Goal: Transaction & Acquisition: Purchase product/service

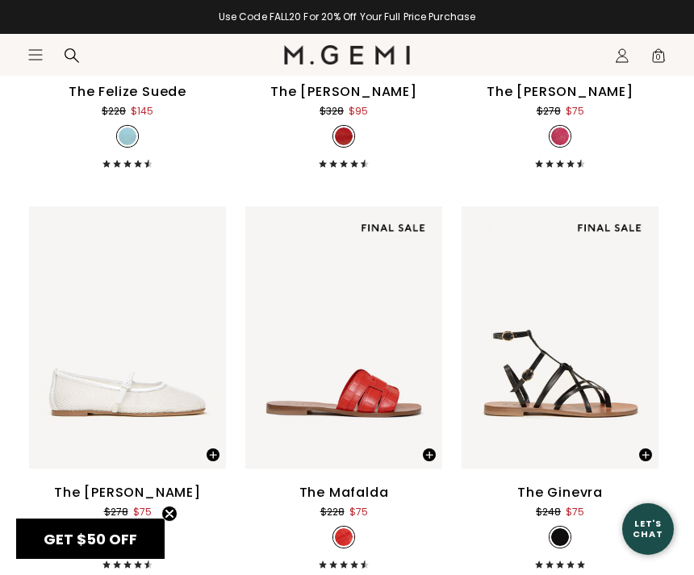
scroll to position [7958, 0]
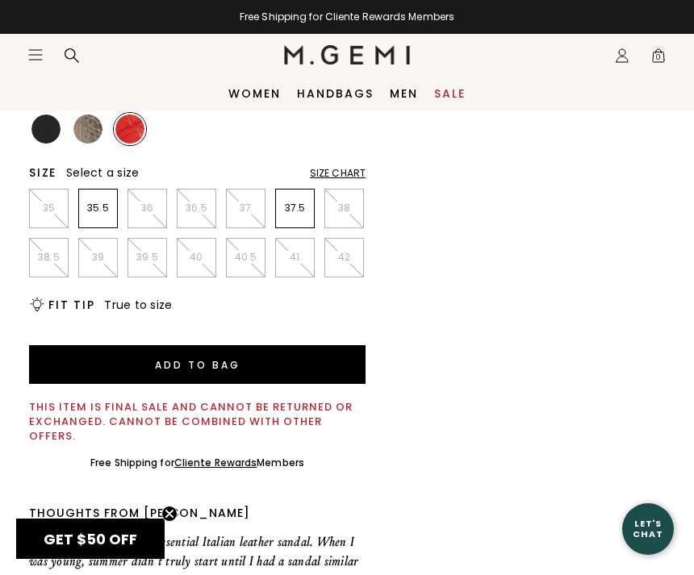
scroll to position [734, 0]
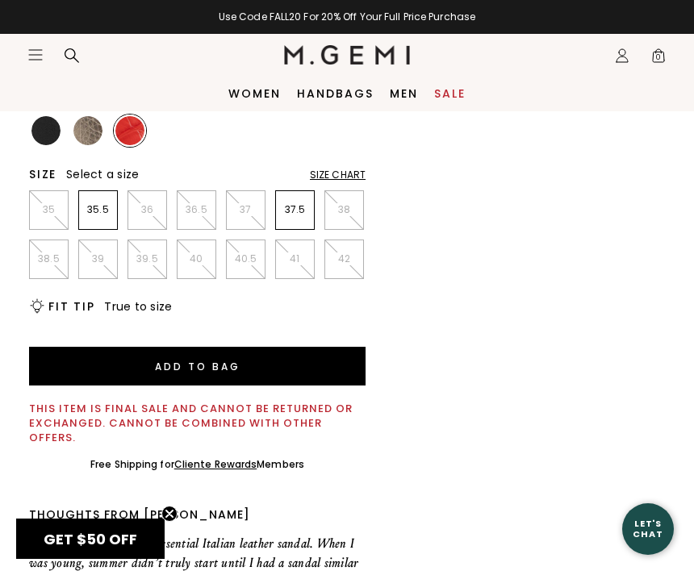
click at [33, 134] on img at bounding box center [45, 130] width 29 height 29
click at [75, 123] on img at bounding box center [87, 130] width 29 height 29
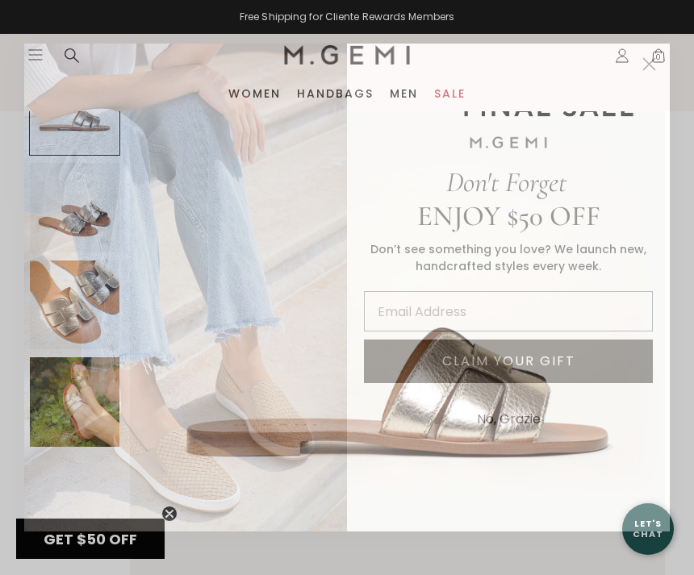
scroll to position [104, 0]
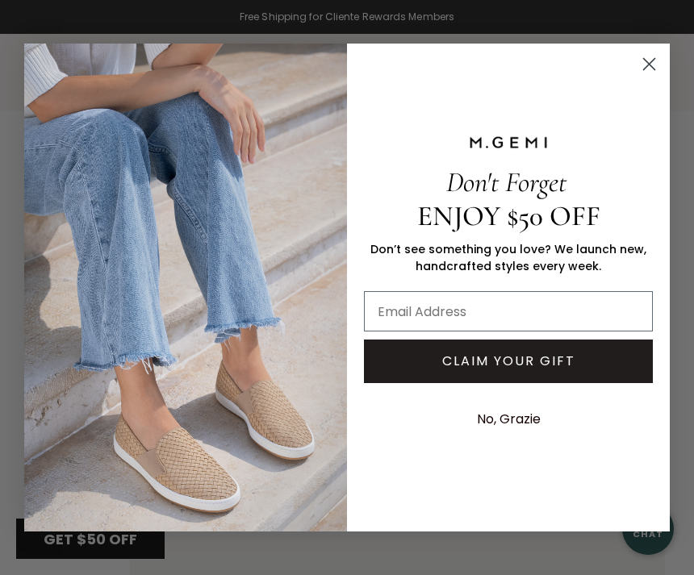
click at [650, 65] on icon "Close dialog" at bounding box center [649, 64] width 11 height 11
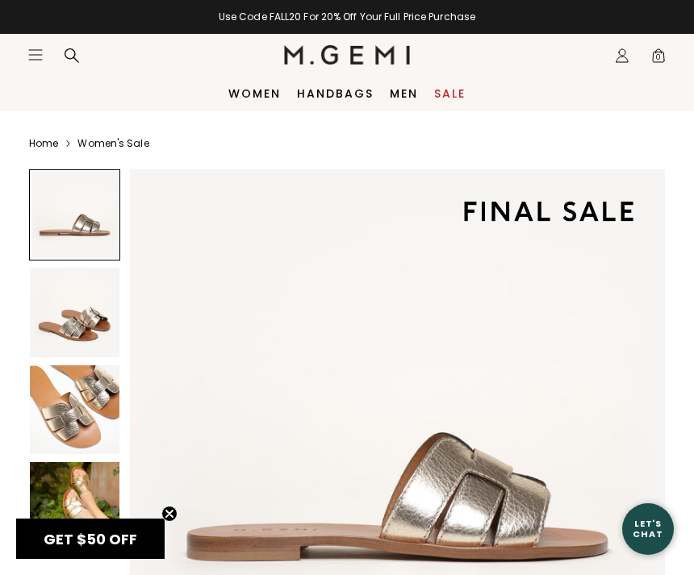
scroll to position [0, 0]
click at [174, 512] on circle "Close teaser" at bounding box center [169, 514] width 15 height 15
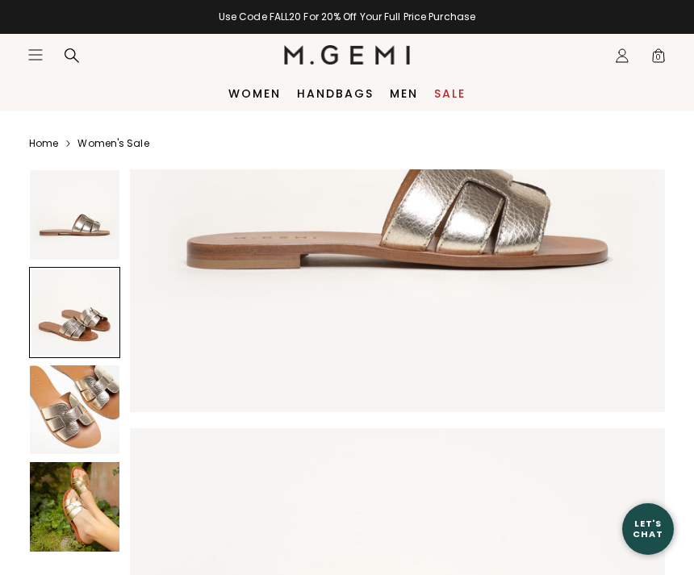
scroll to position [291, 0]
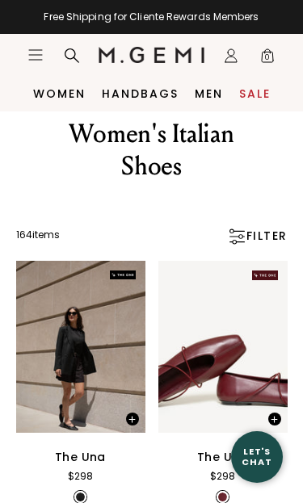
scroll to position [35, 0]
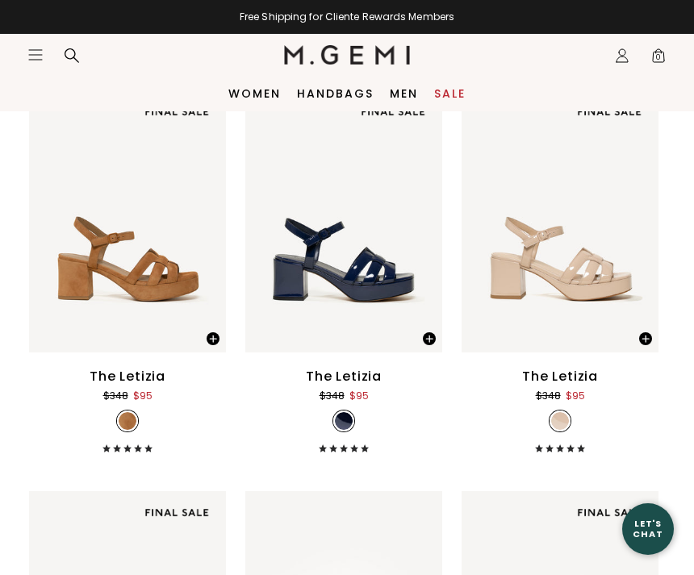
scroll to position [6445, 0]
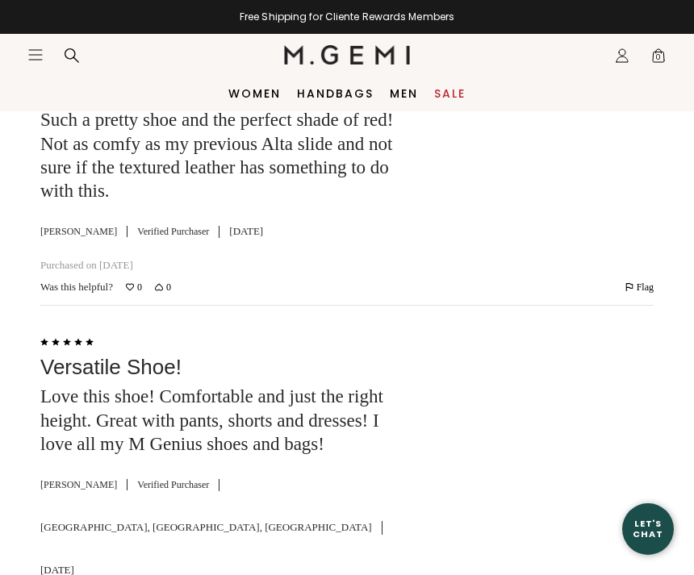
scroll to position [5436, 0]
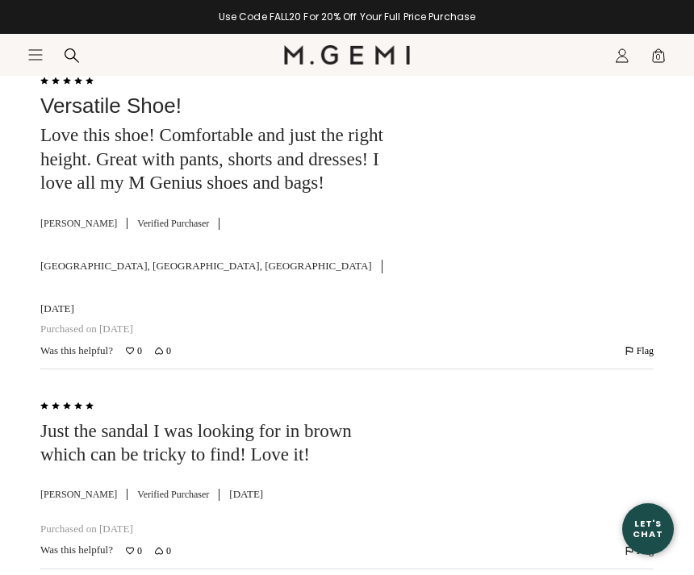
scroll to position [5698, 0]
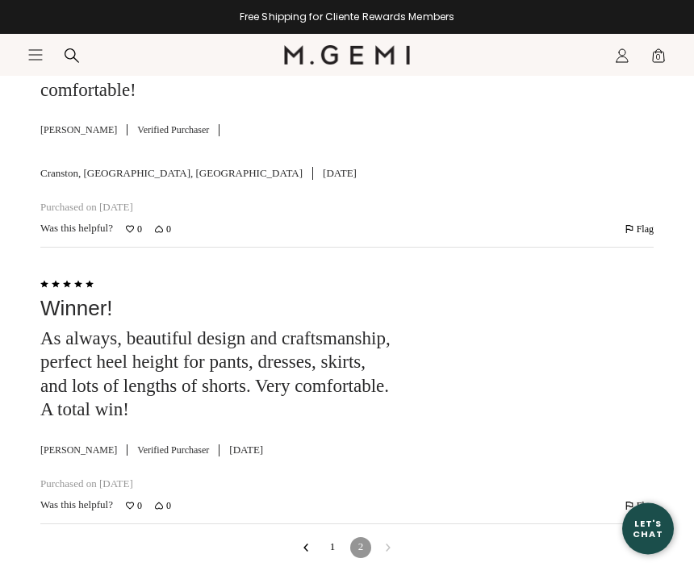
scroll to position [4898, 0]
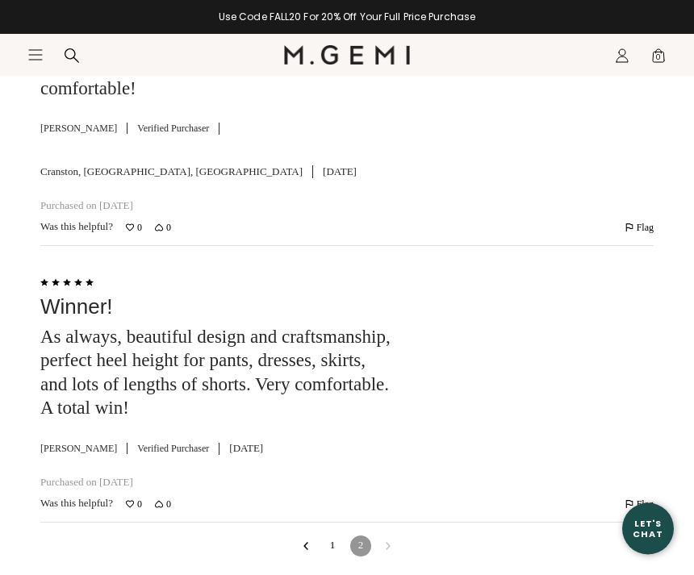
click at [328, 524] on nav "1 2" at bounding box center [346, 547] width 613 height 47
click at [310, 537] on button "Go to previous reviews" at bounding box center [305, 547] width 13 height 21
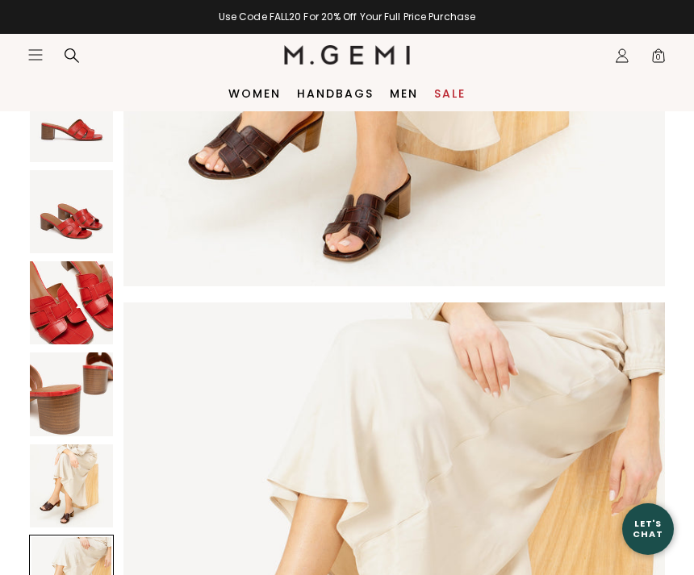
scroll to position [2567, 0]
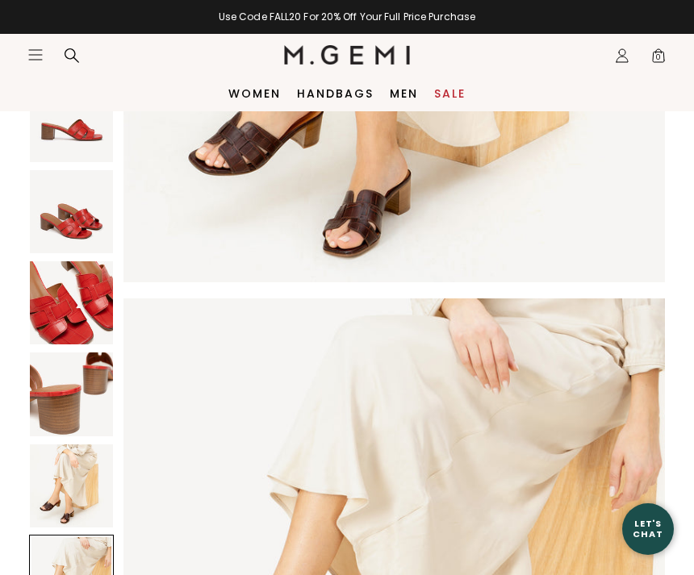
click at [630, 229] on img at bounding box center [394, 12] width 542 height 542
click at [56, 123] on img at bounding box center [71, 120] width 83 height 83
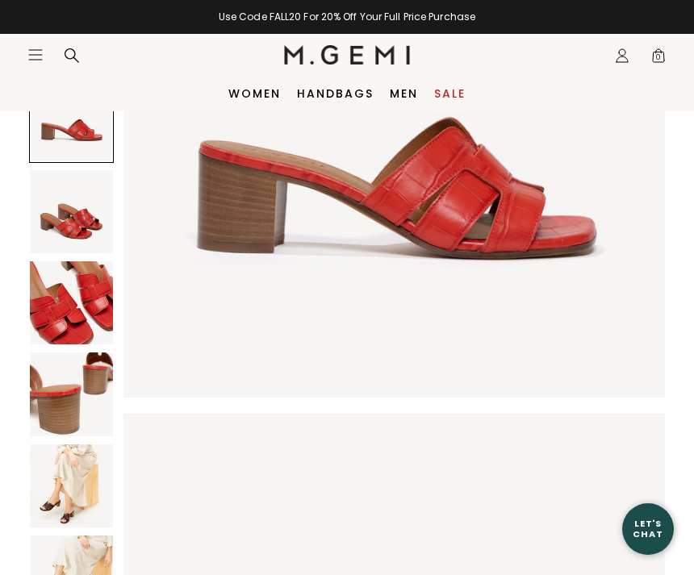
scroll to position [0, 0]
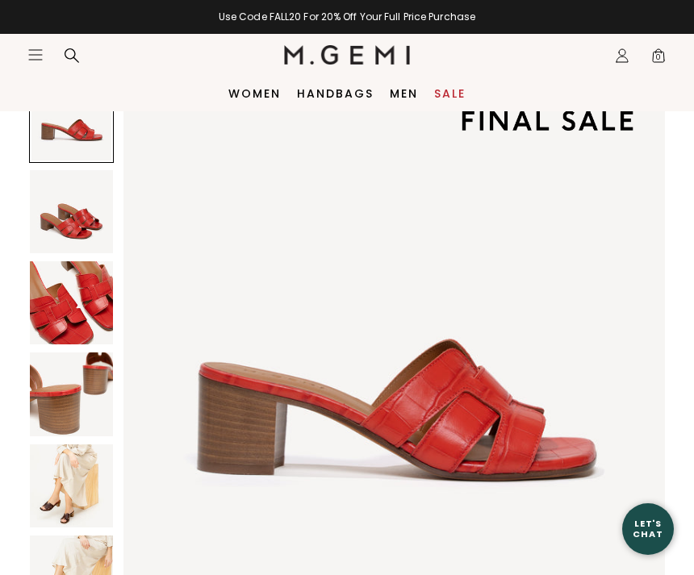
click at [71, 230] on img at bounding box center [71, 211] width 83 height 83
